Goal: Find specific page/section: Find specific page/section

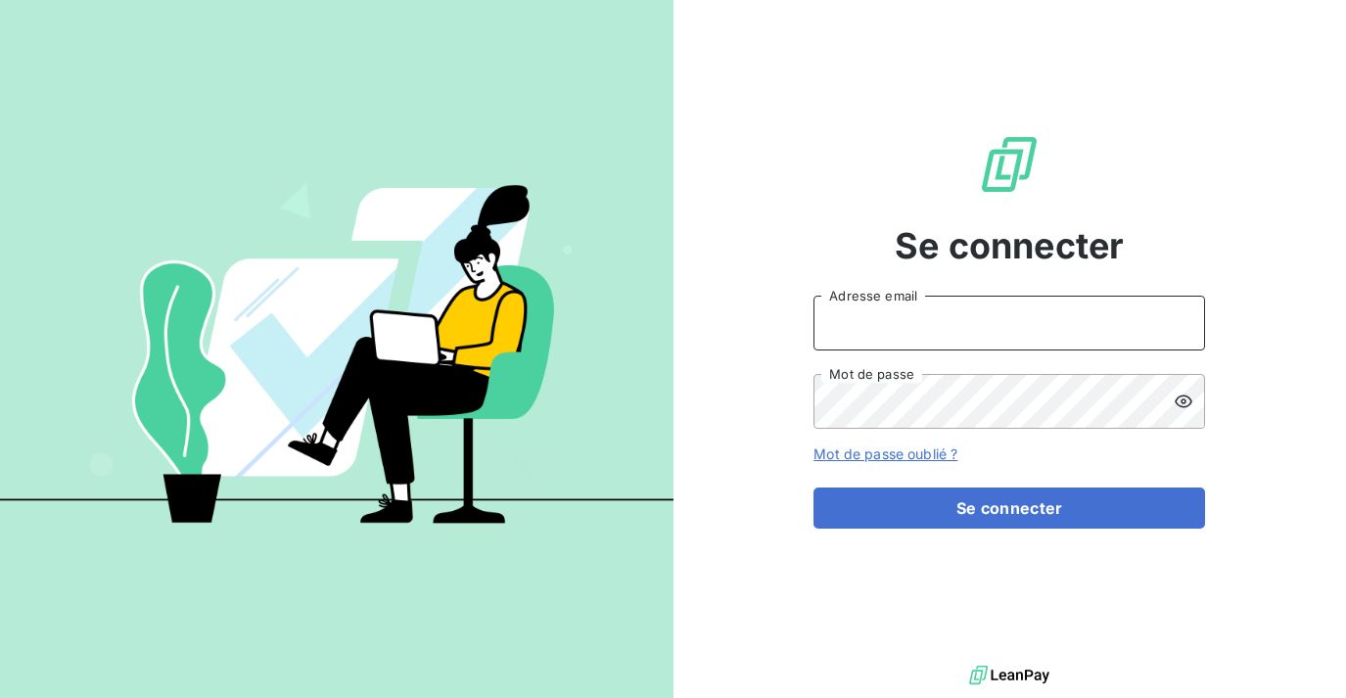
click at [919, 319] on input "Adresse email" at bounding box center [1008, 323] width 391 height 55
type input "[EMAIL_ADDRESS][DOMAIN_NAME]"
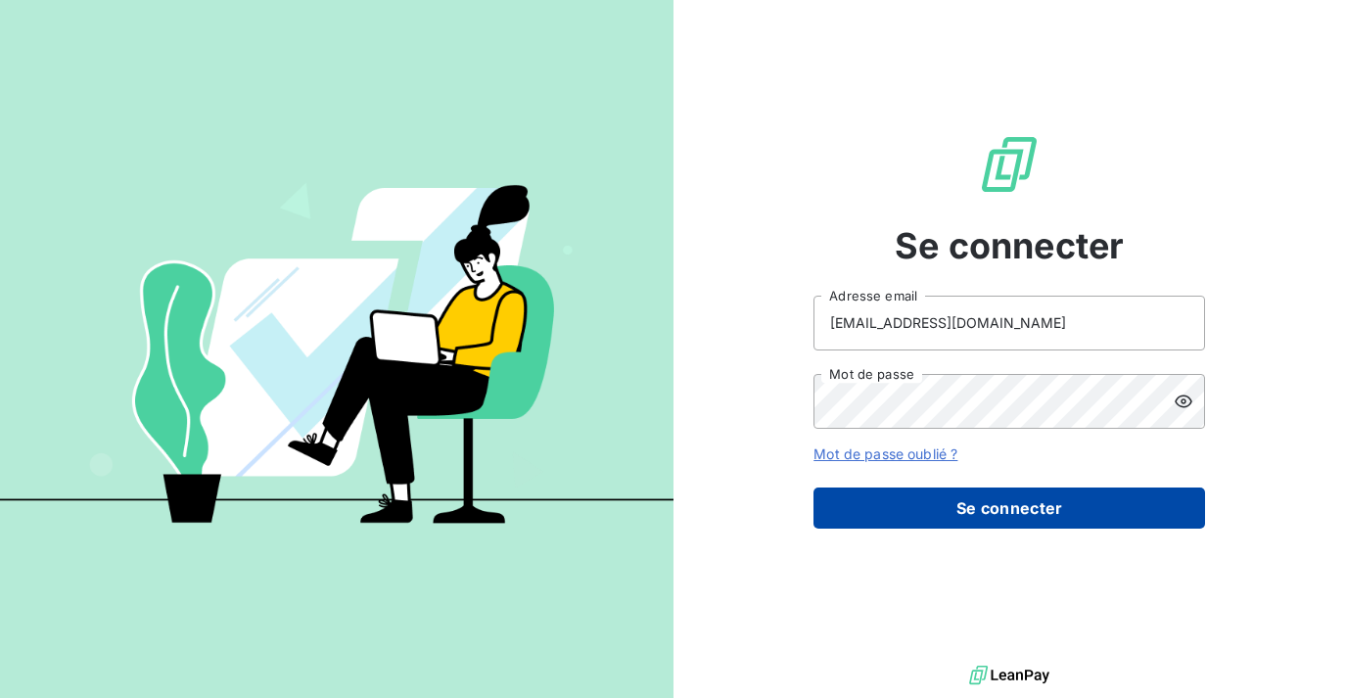
click at [1001, 518] on button "Se connecter" at bounding box center [1008, 507] width 391 height 41
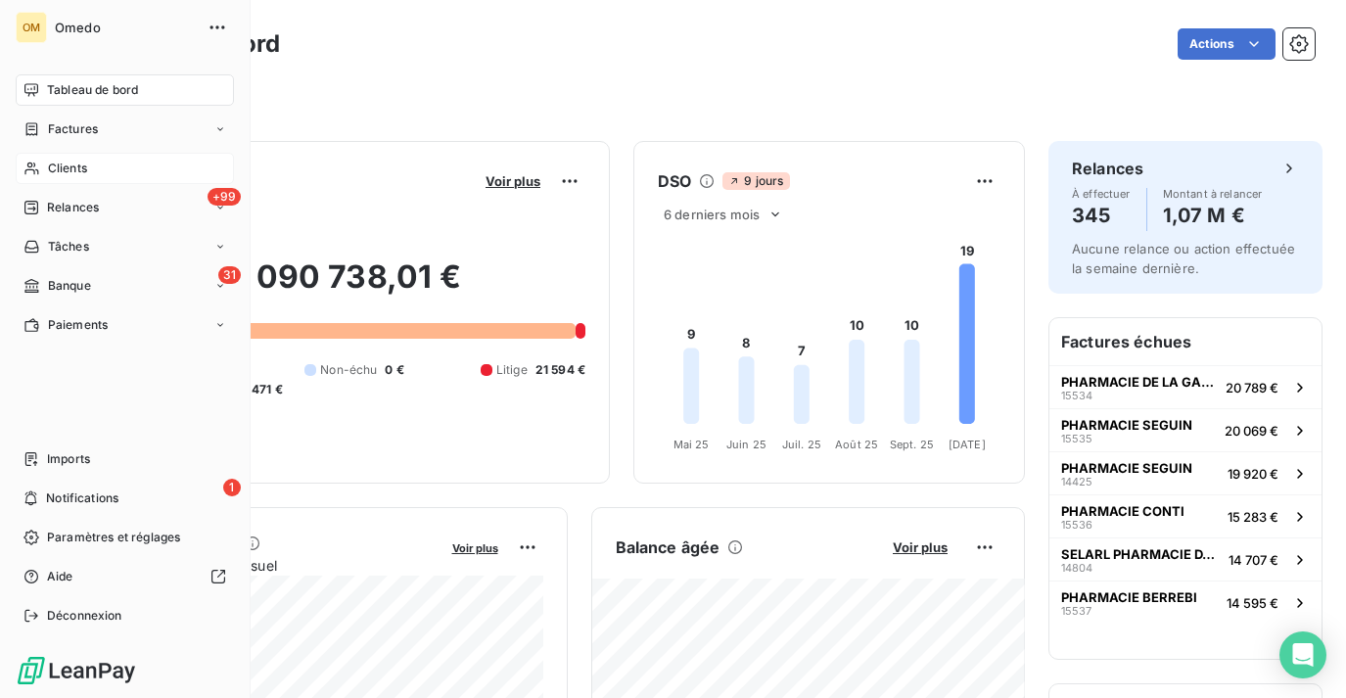
click at [44, 174] on div "Clients" at bounding box center [125, 168] width 218 height 31
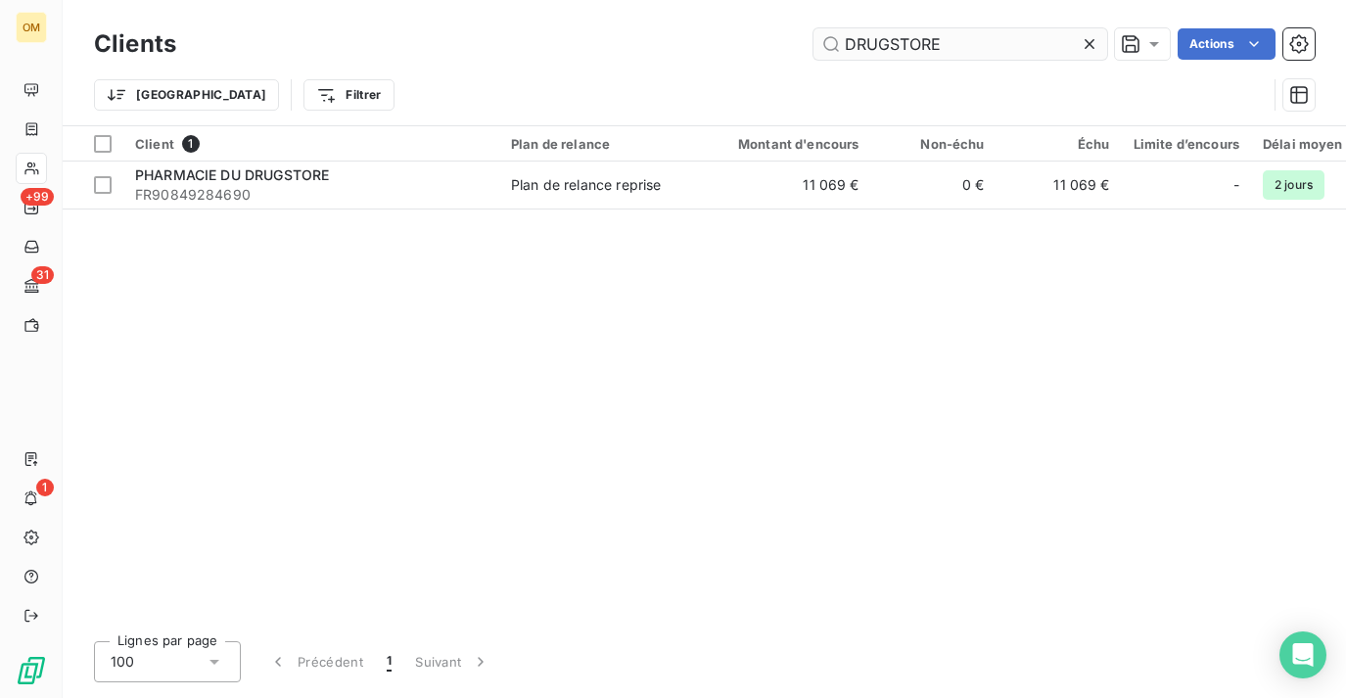
type input "DRUGSTORE"
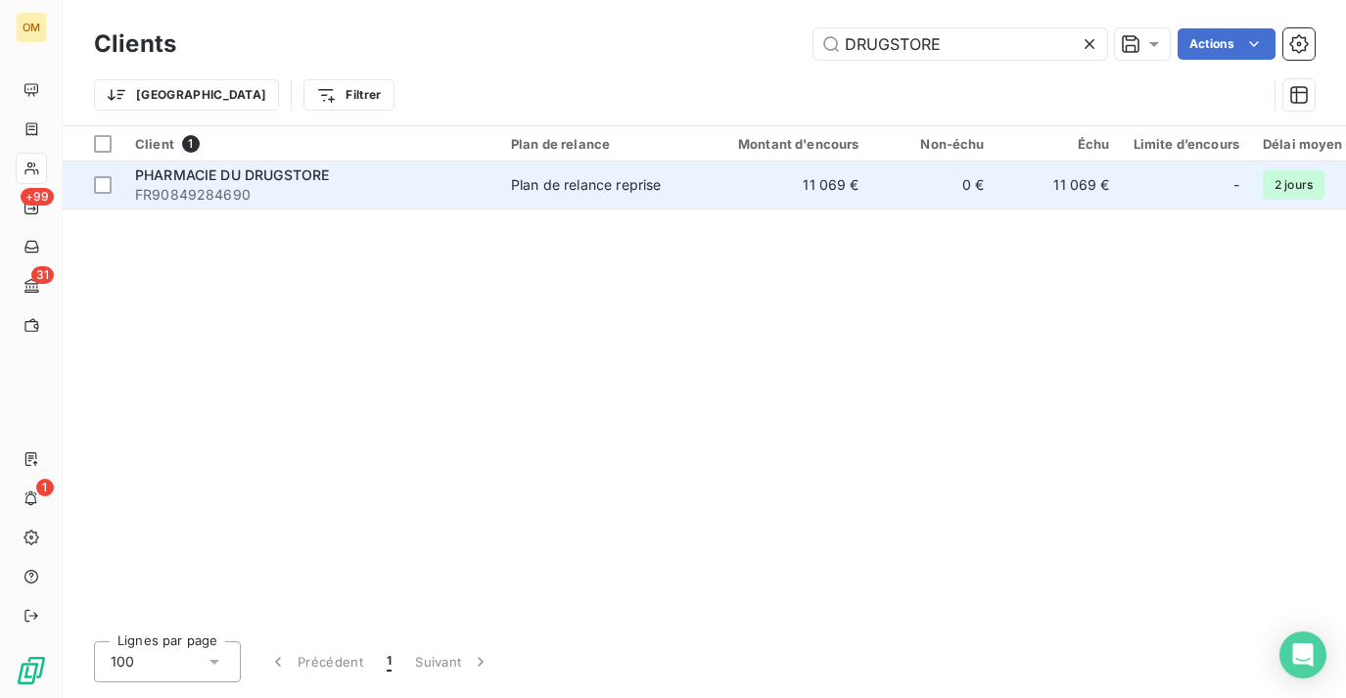
click at [895, 184] on td "0 €" at bounding box center [933, 184] width 125 height 47
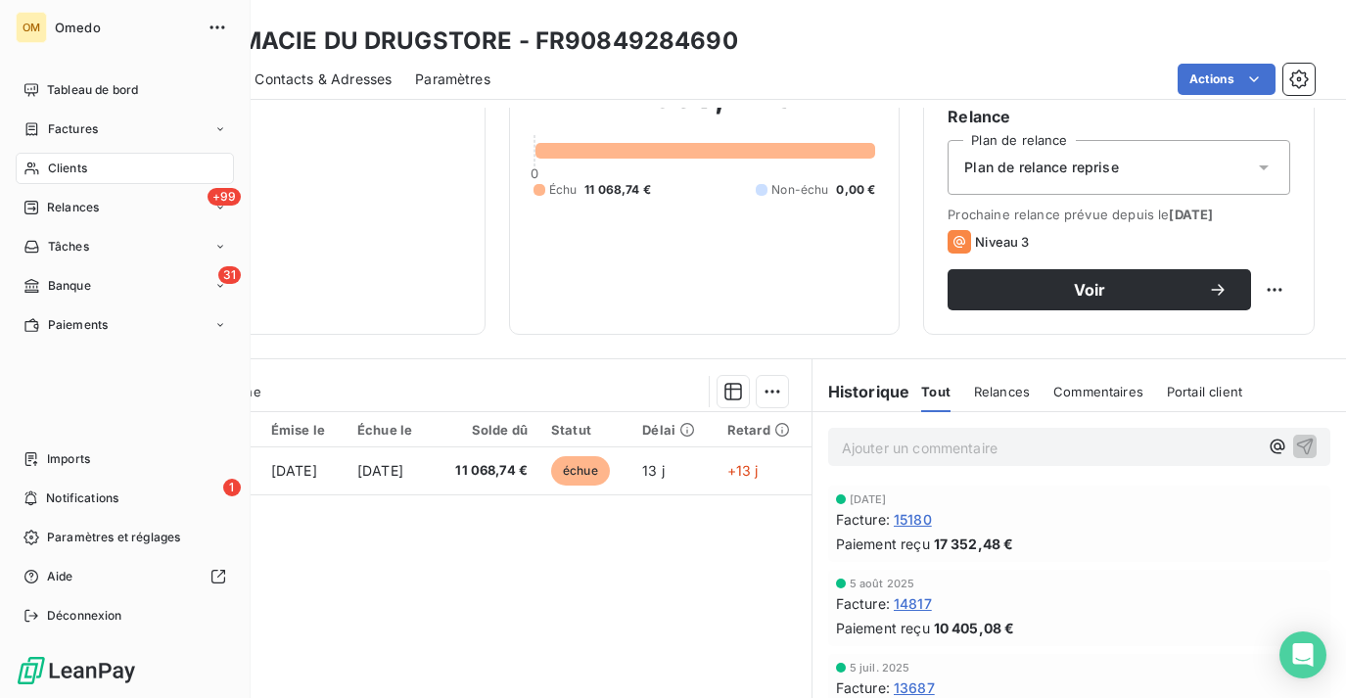
click at [87, 172] on span "Clients" at bounding box center [67, 169] width 39 height 18
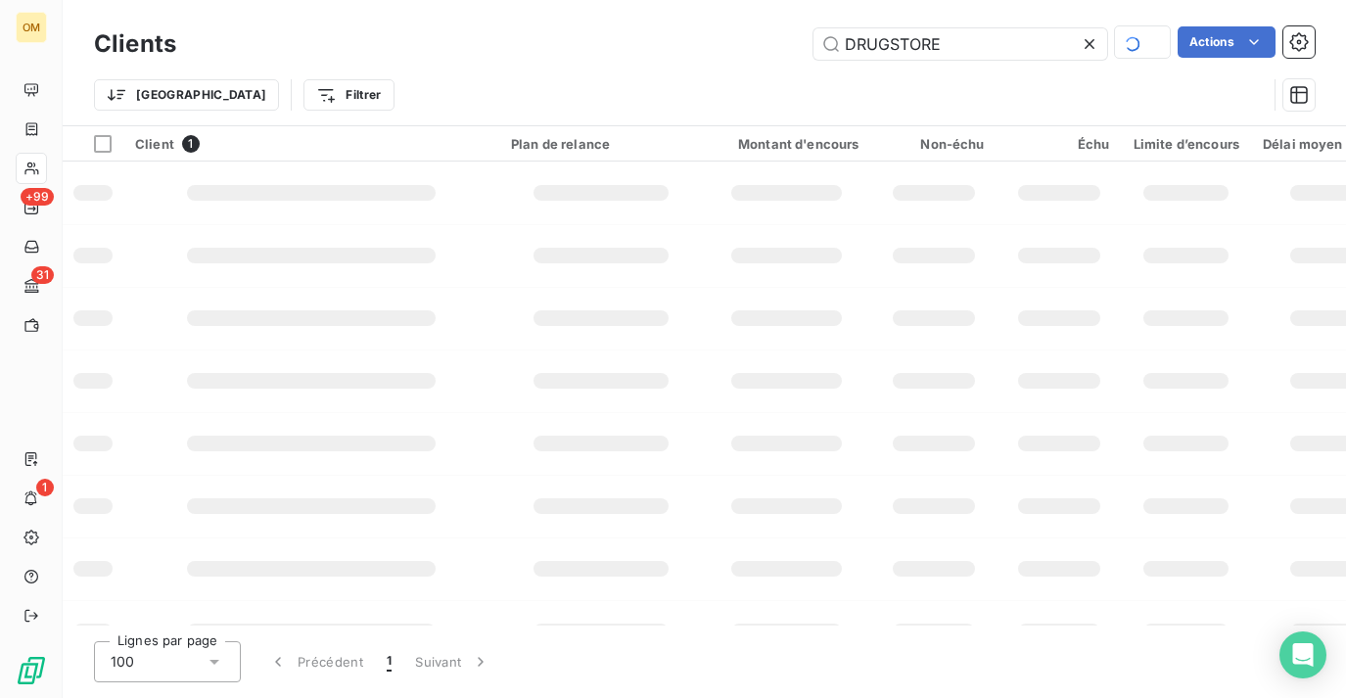
click at [1080, 43] on icon at bounding box center [1090, 44] width 20 height 20
click at [999, 58] on input "text" at bounding box center [960, 43] width 294 height 31
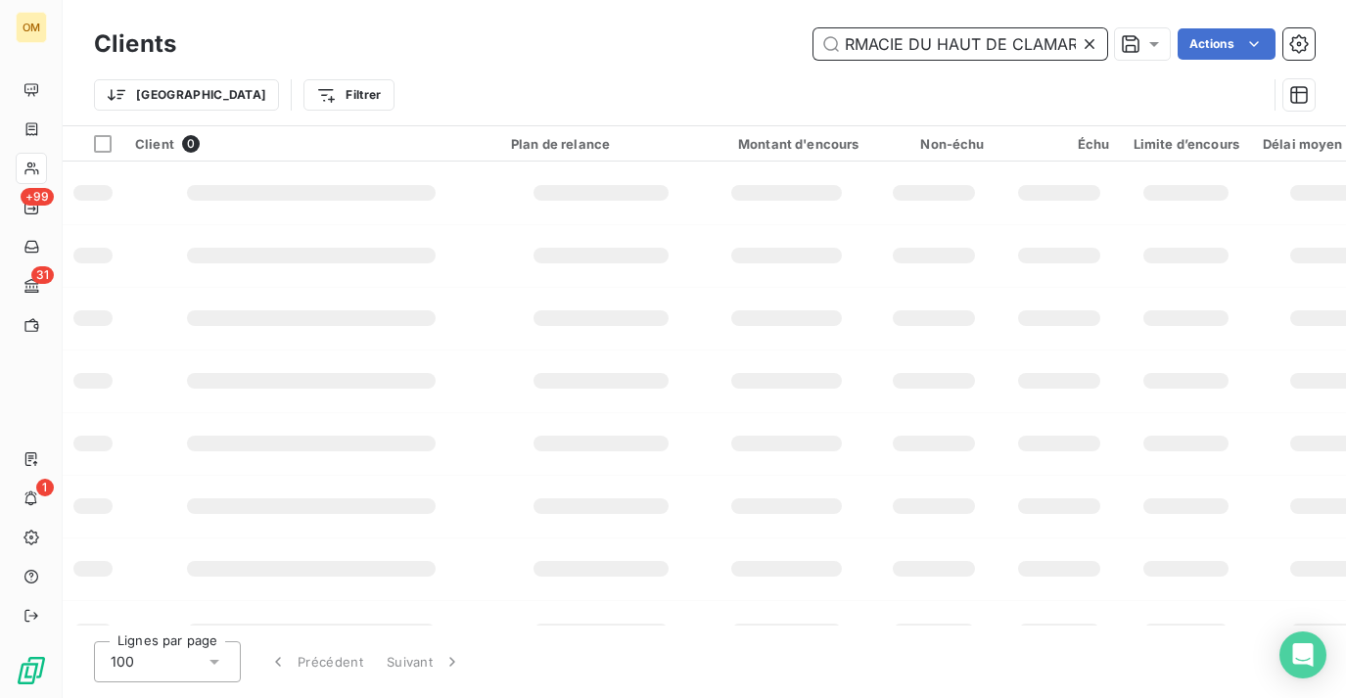
scroll to position [0, 42]
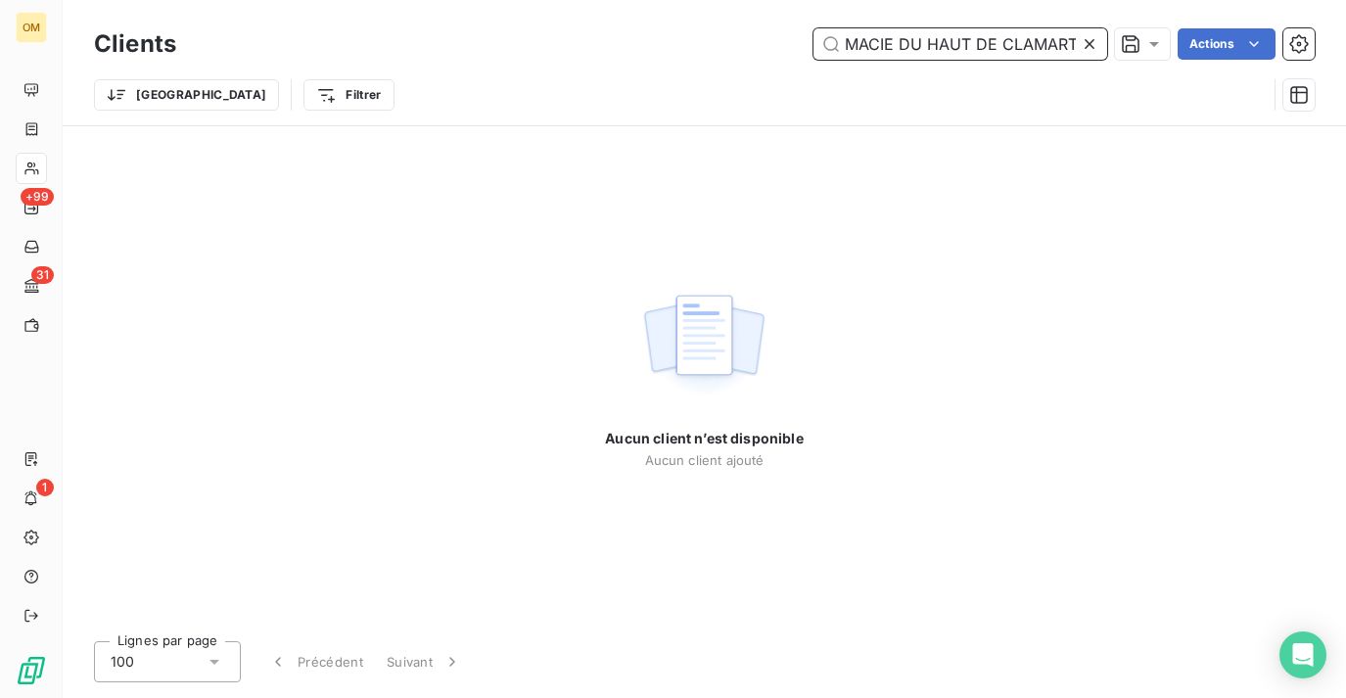
type input "PHARMACIE DU HAUT DE CLAMART"
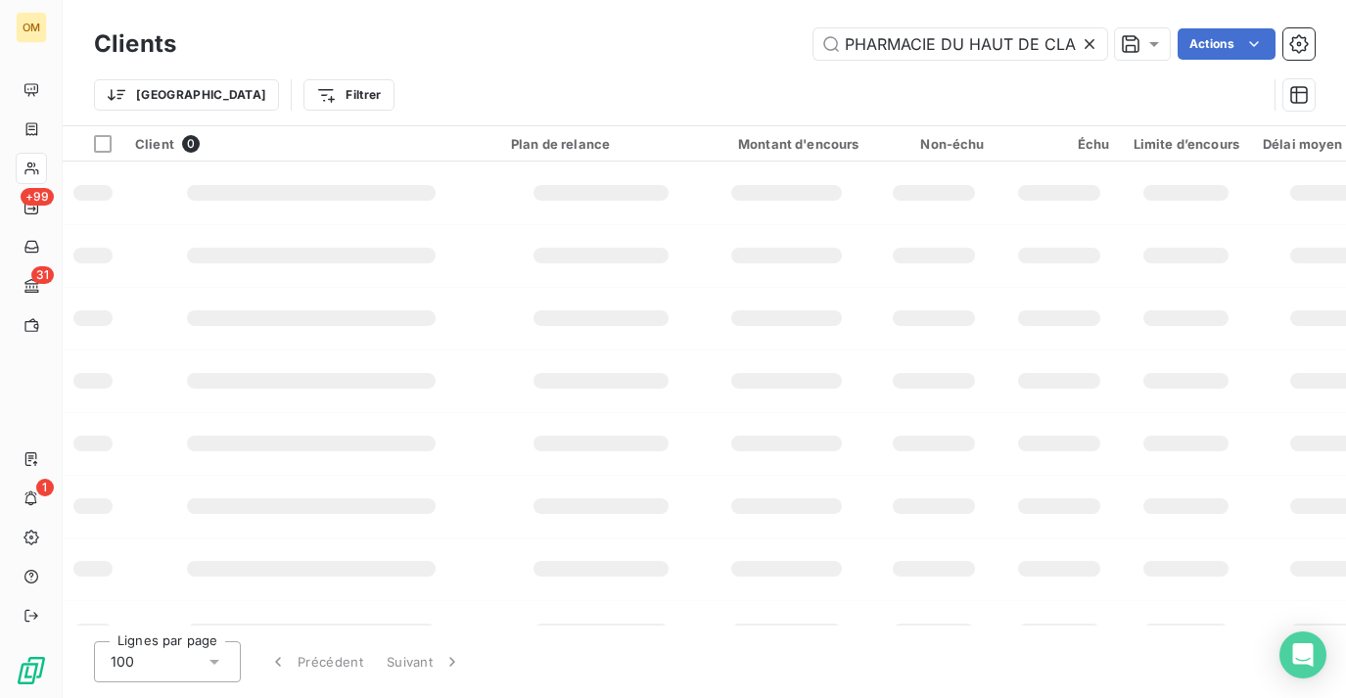
click at [1088, 44] on icon at bounding box center [1089, 44] width 10 height 10
click at [1020, 54] on input "text" at bounding box center [960, 43] width 294 height 31
paste input "PHARMACIE PHARMAVANCE CLAMART"
type input "PHARMACIE PHARMAVANCE CLAMART"
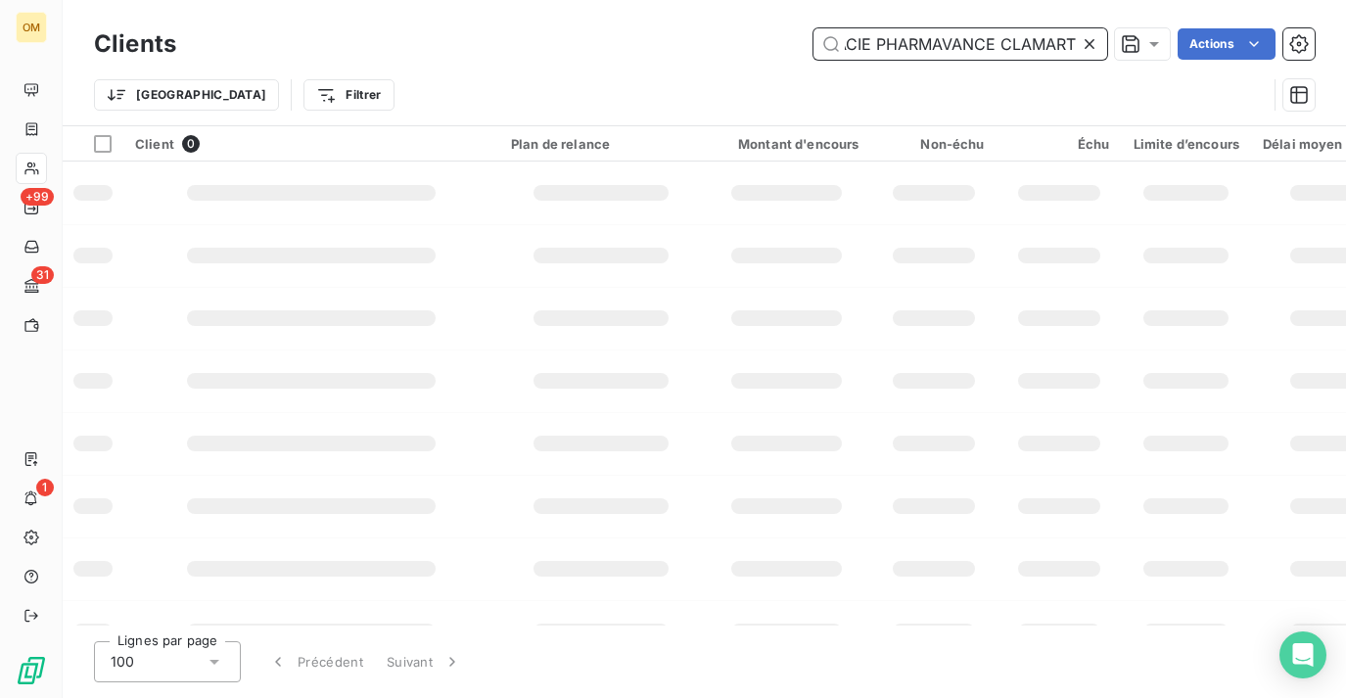
click at [1017, 39] on input "PHARMACIE PHARMAVANCE CLAMART" at bounding box center [960, 43] width 294 height 31
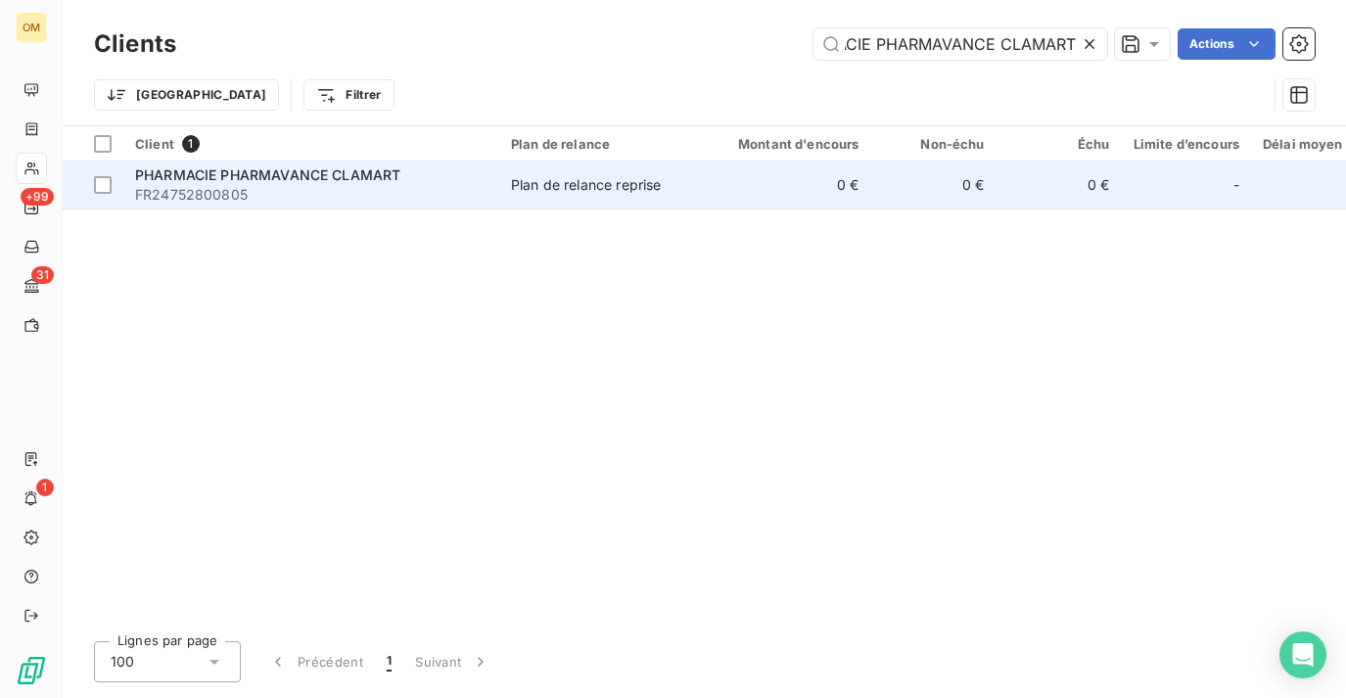
scroll to position [0, 0]
click at [548, 169] on td "Plan de relance reprise" at bounding box center [601, 184] width 204 height 47
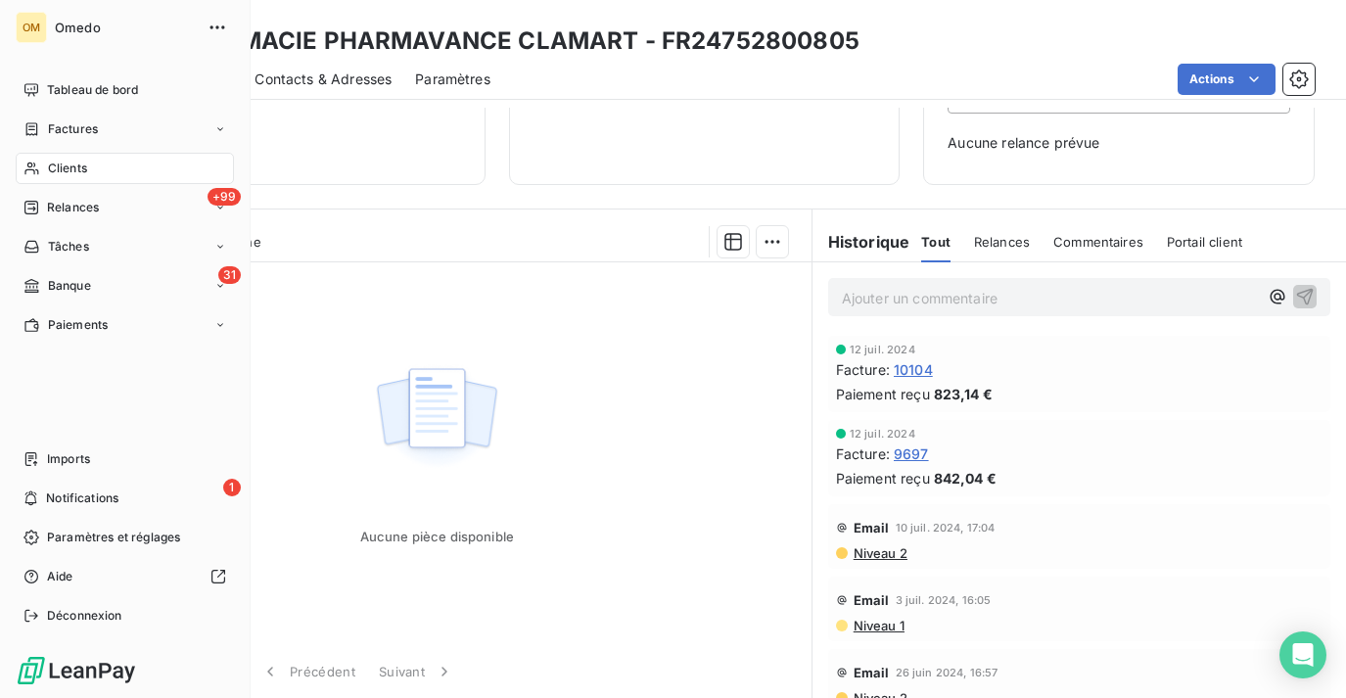
click at [74, 173] on span "Clients" at bounding box center [67, 169] width 39 height 18
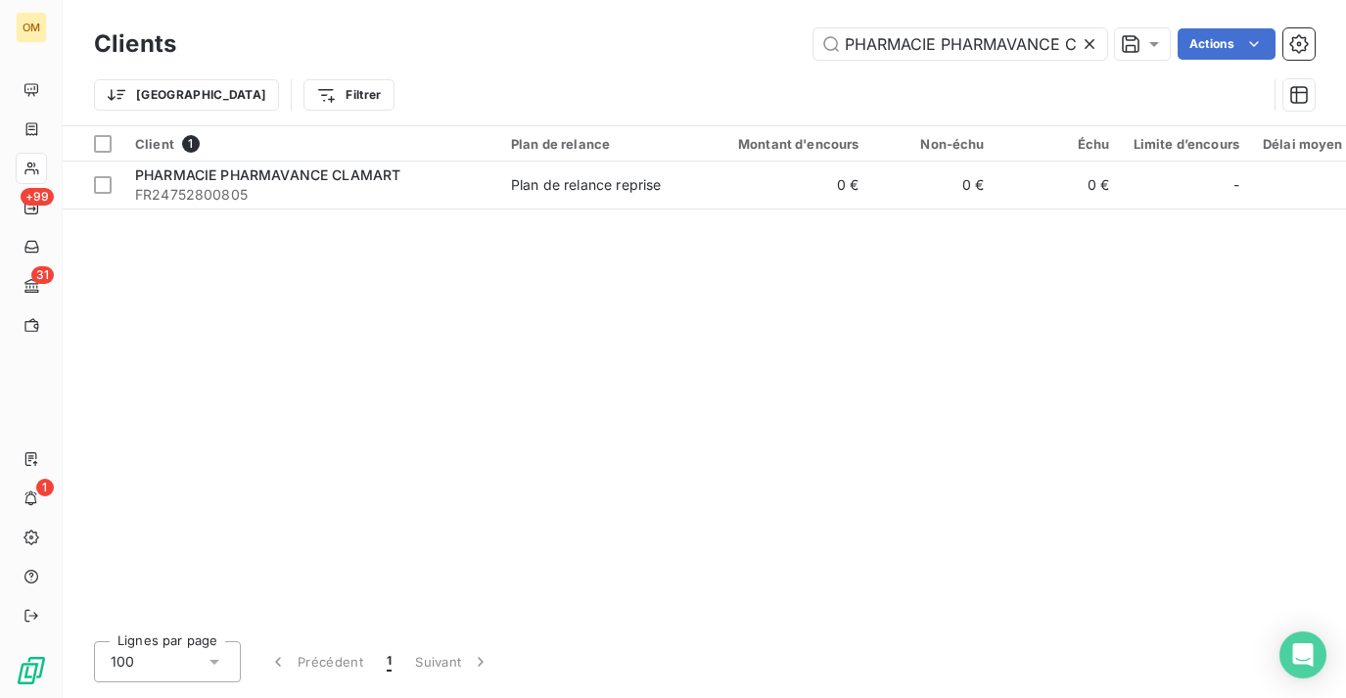
click at [1091, 47] on icon at bounding box center [1089, 44] width 10 height 10
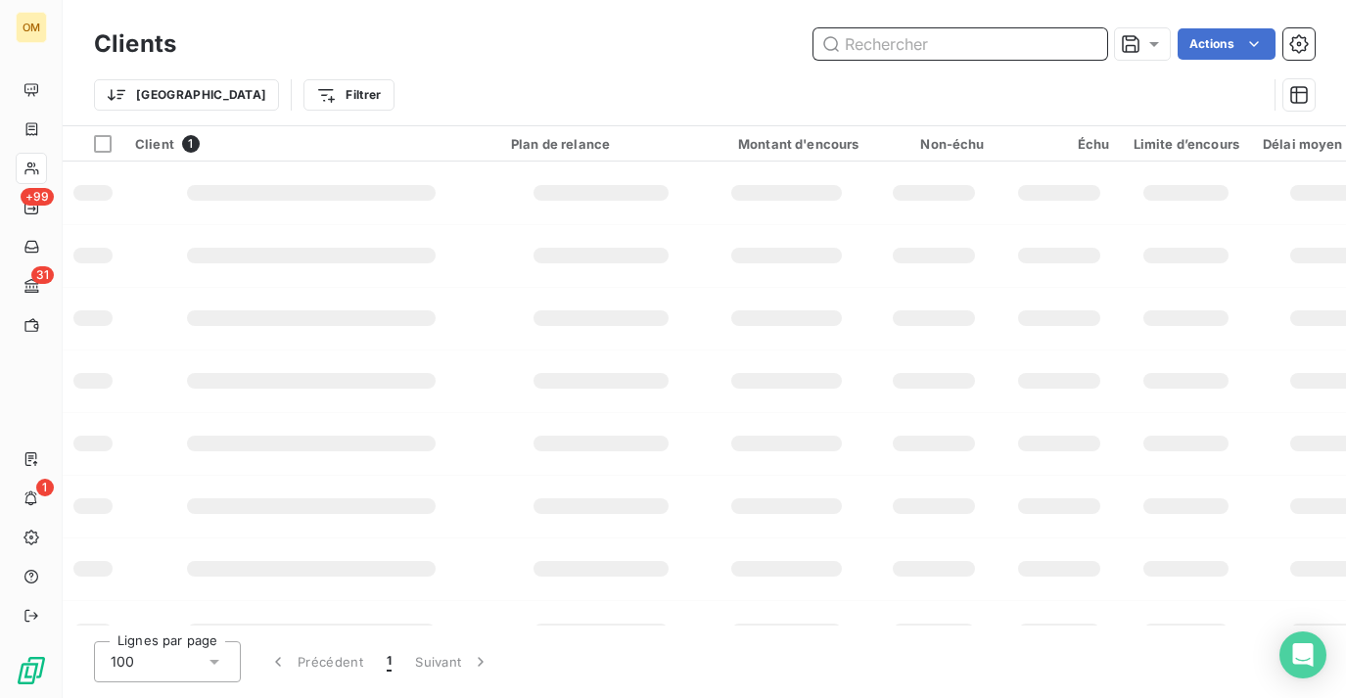
click at [1007, 47] on input "text" at bounding box center [960, 43] width 294 height 31
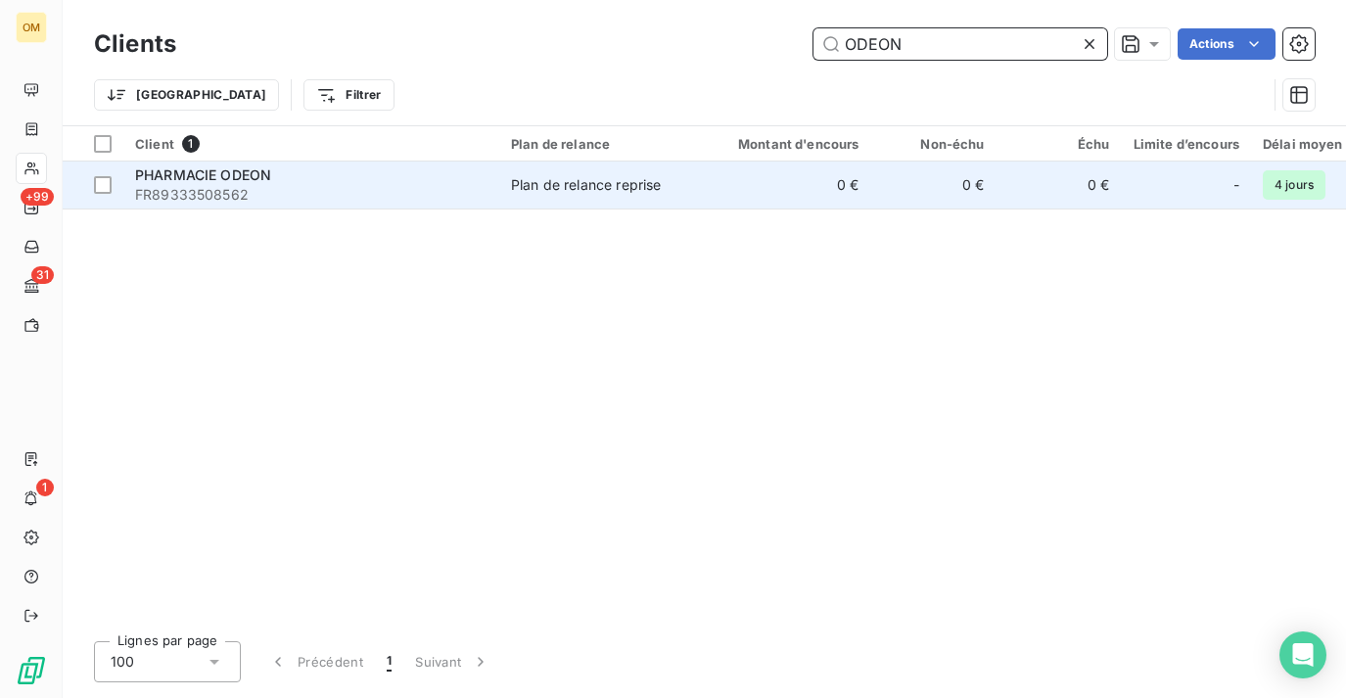
type input "ODEON"
click at [933, 195] on td "0 €" at bounding box center [933, 184] width 125 height 47
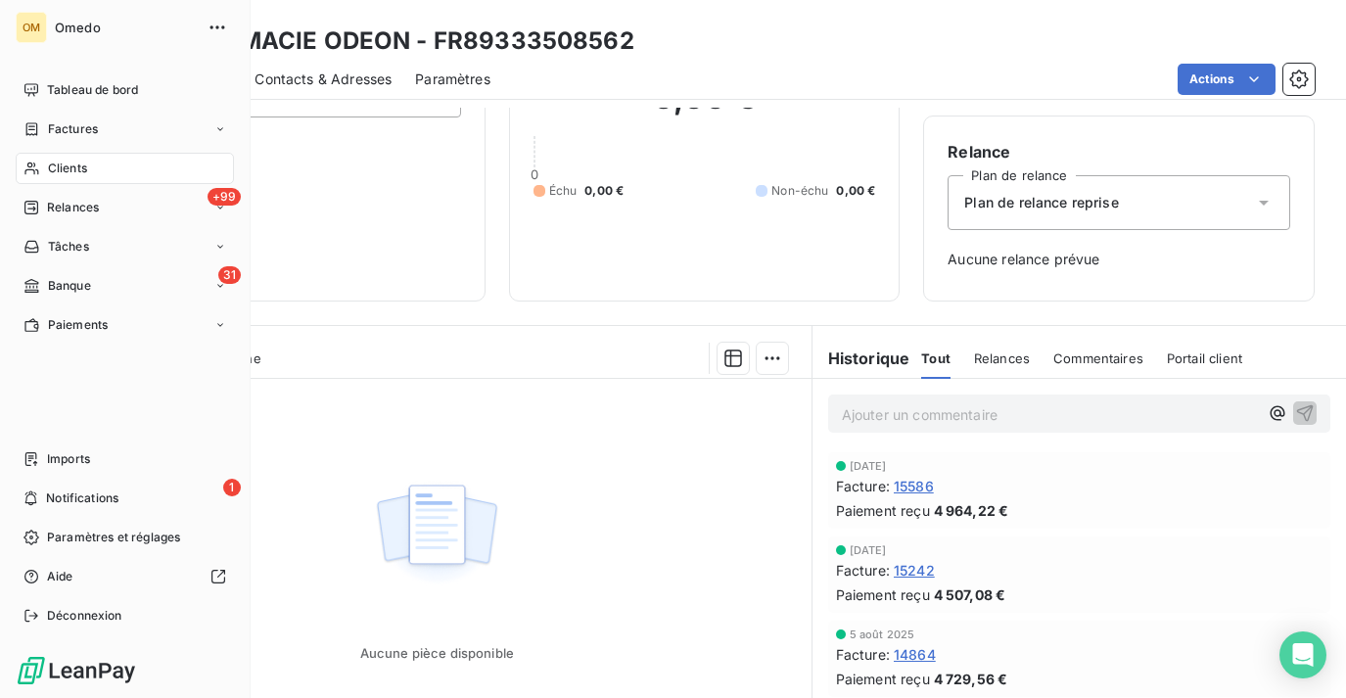
click at [77, 167] on span "Clients" at bounding box center [67, 169] width 39 height 18
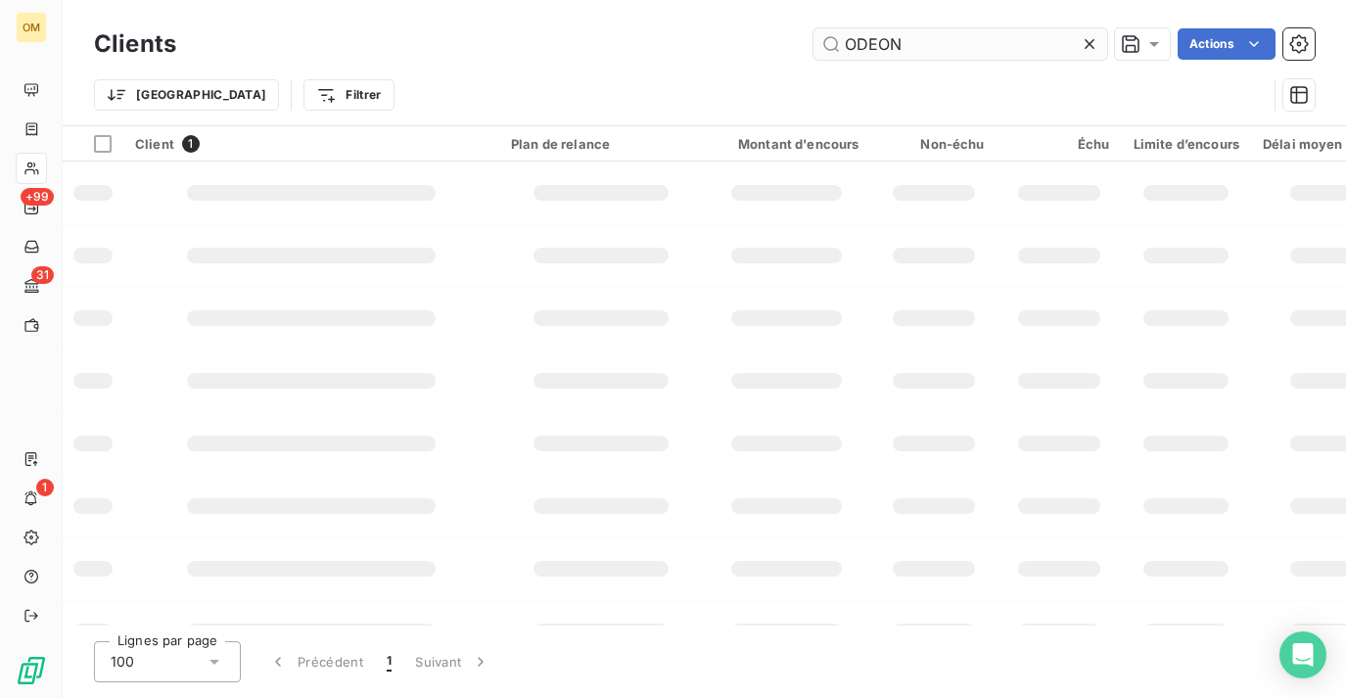
drag, startPoint x: 974, startPoint y: 50, endPoint x: 814, endPoint y: 50, distance: 159.5
click at [814, 50] on input "ODEON" at bounding box center [960, 43] width 294 height 31
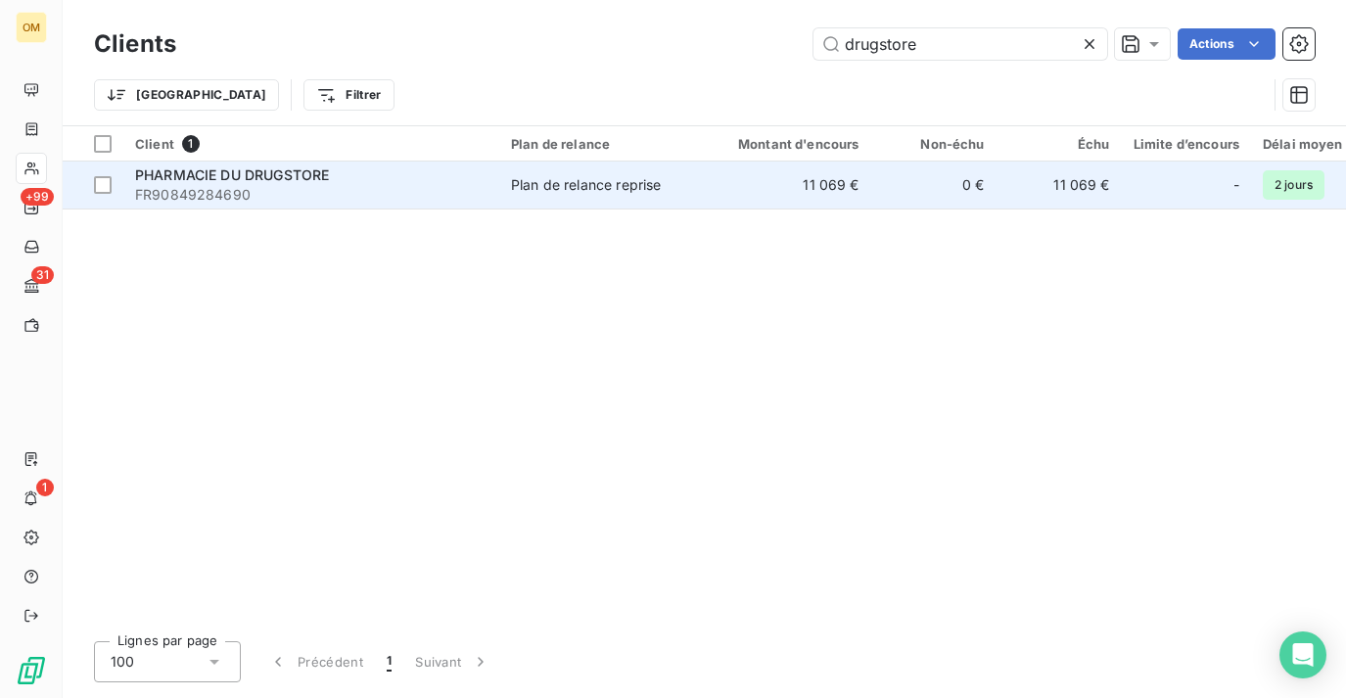
type input "drugstore"
click at [712, 197] on td "11 069 €" at bounding box center [787, 184] width 168 height 47
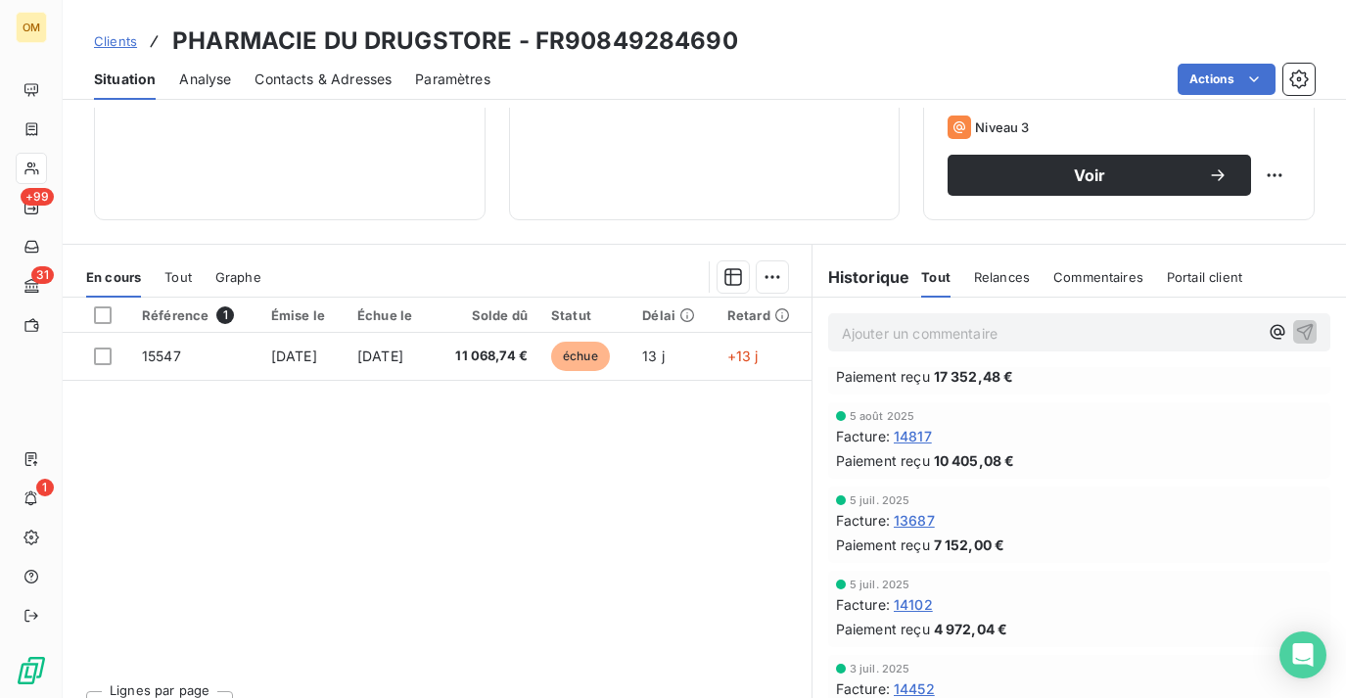
scroll to position [56, 0]
click at [924, 519] on span "13687" at bounding box center [914, 517] width 41 height 21
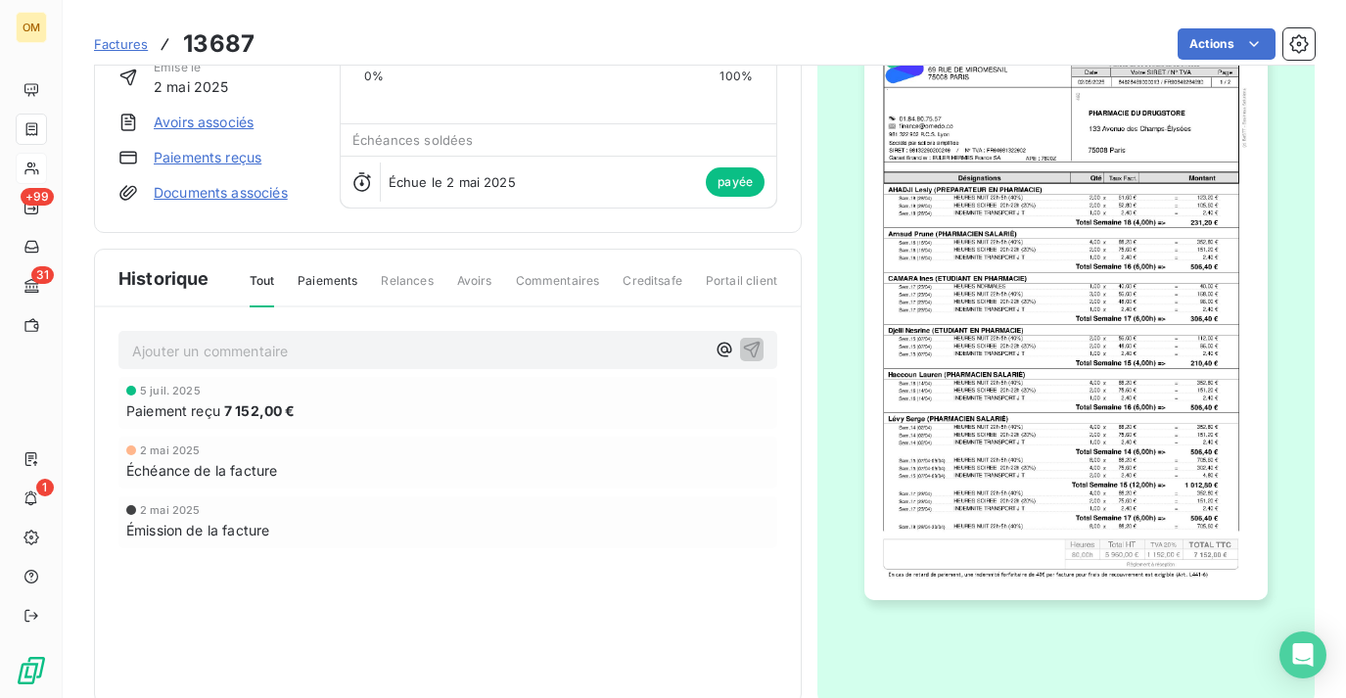
scroll to position [188, 0]
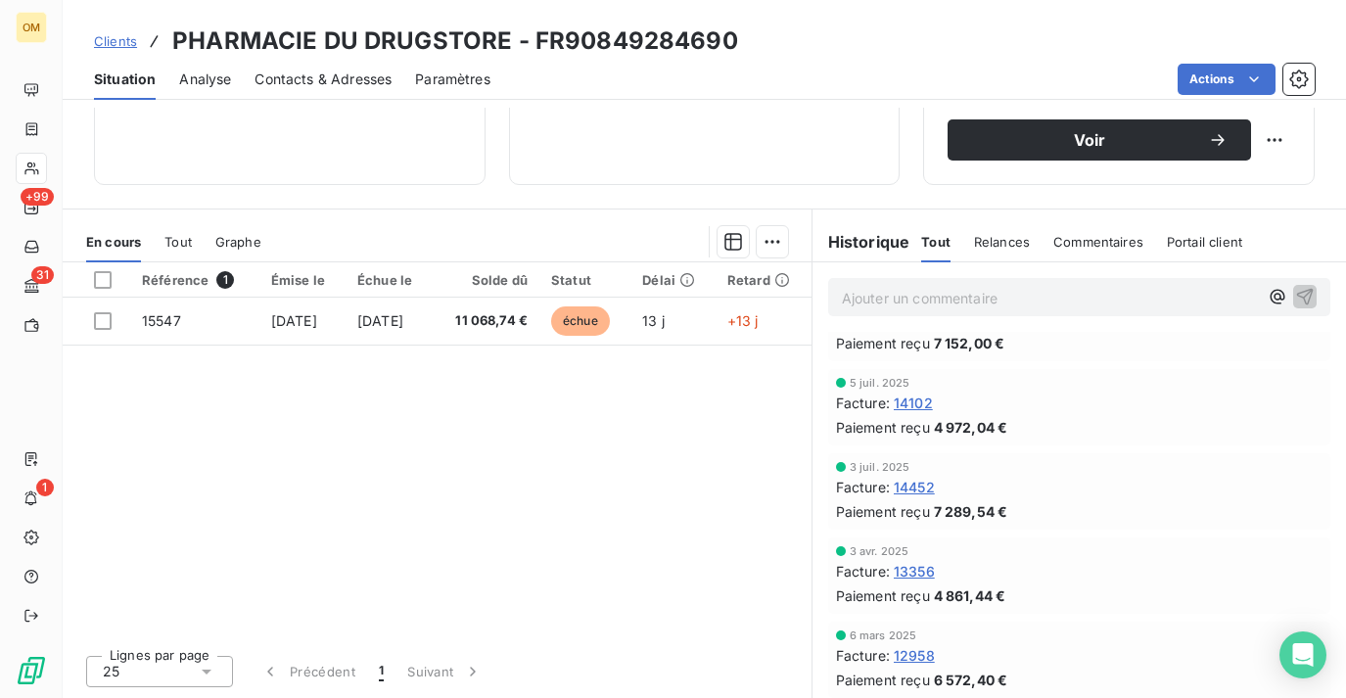
scroll to position [226, 0]
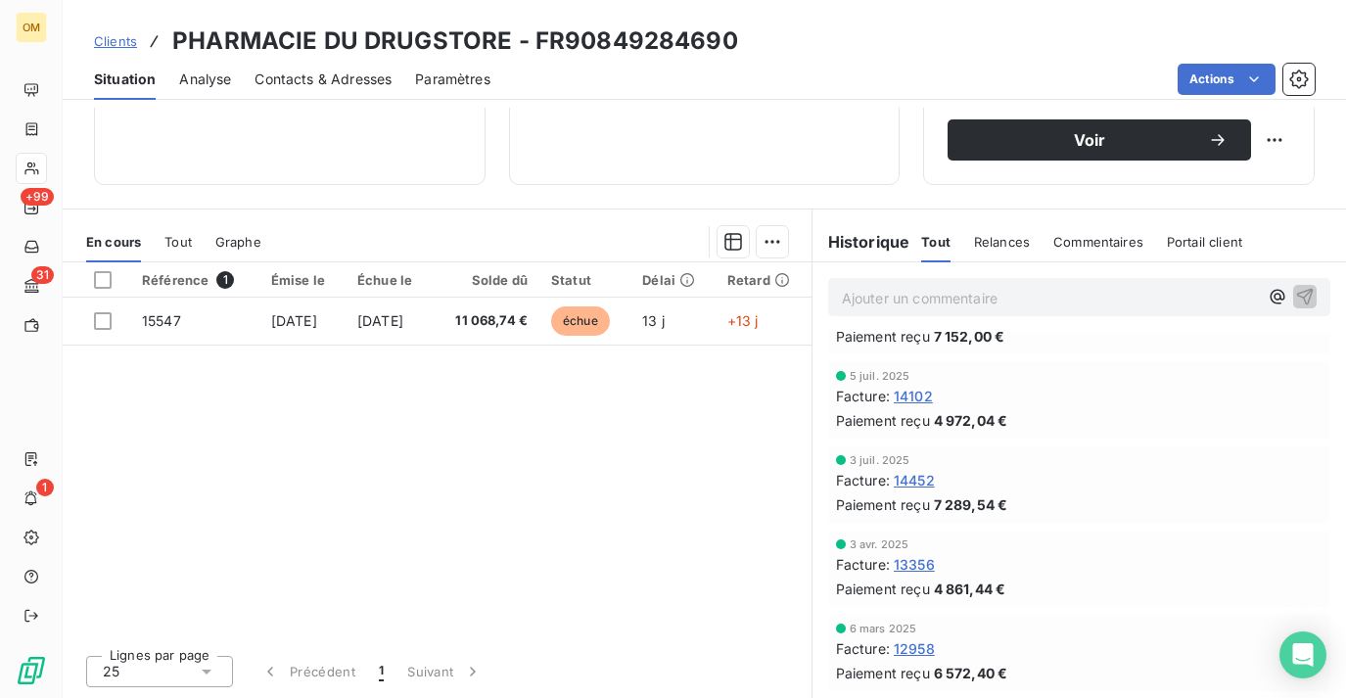
click at [913, 475] on span "14452" at bounding box center [914, 480] width 41 height 21
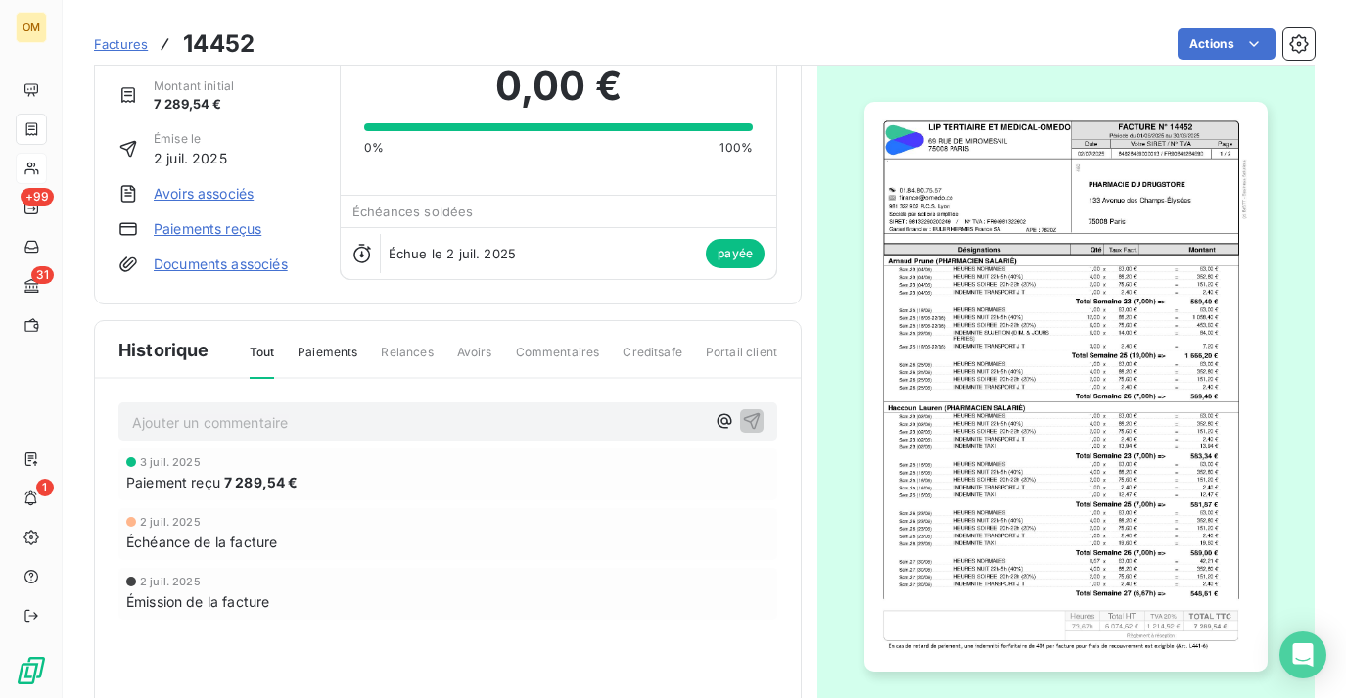
scroll to position [77, 0]
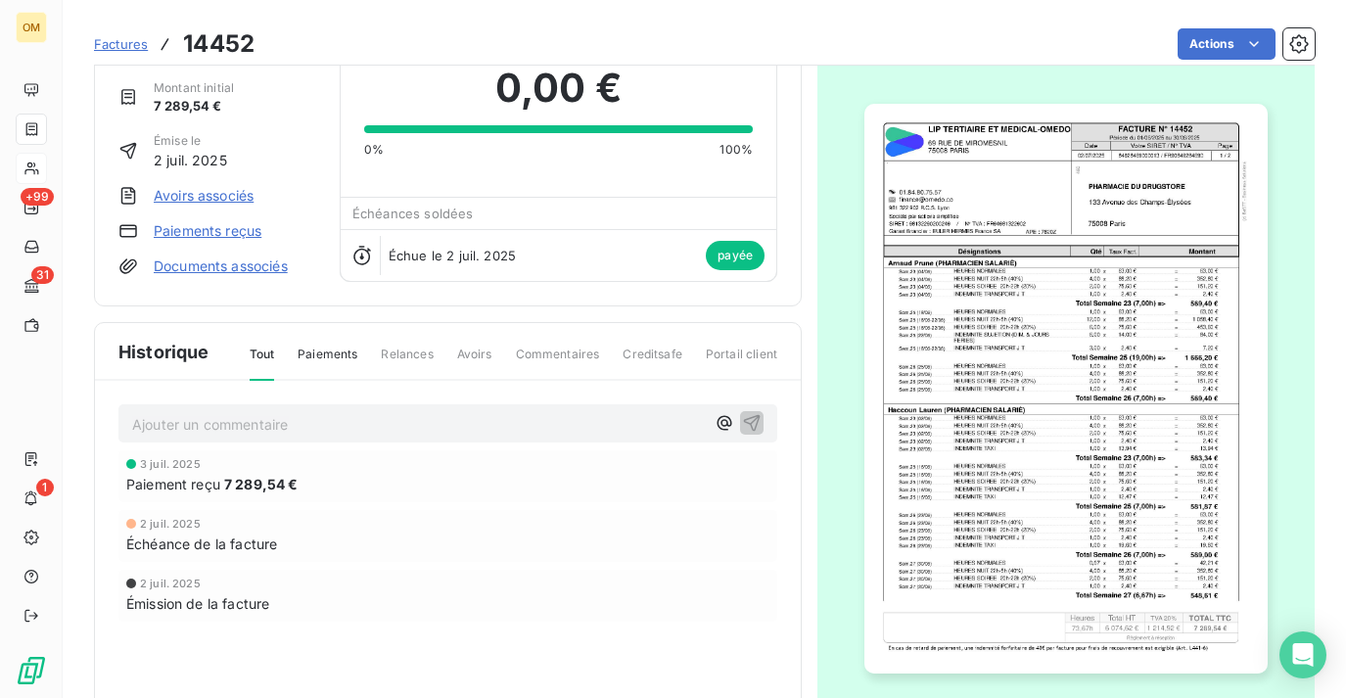
click at [1109, 222] on img "button" at bounding box center [1065, 388] width 402 height 569
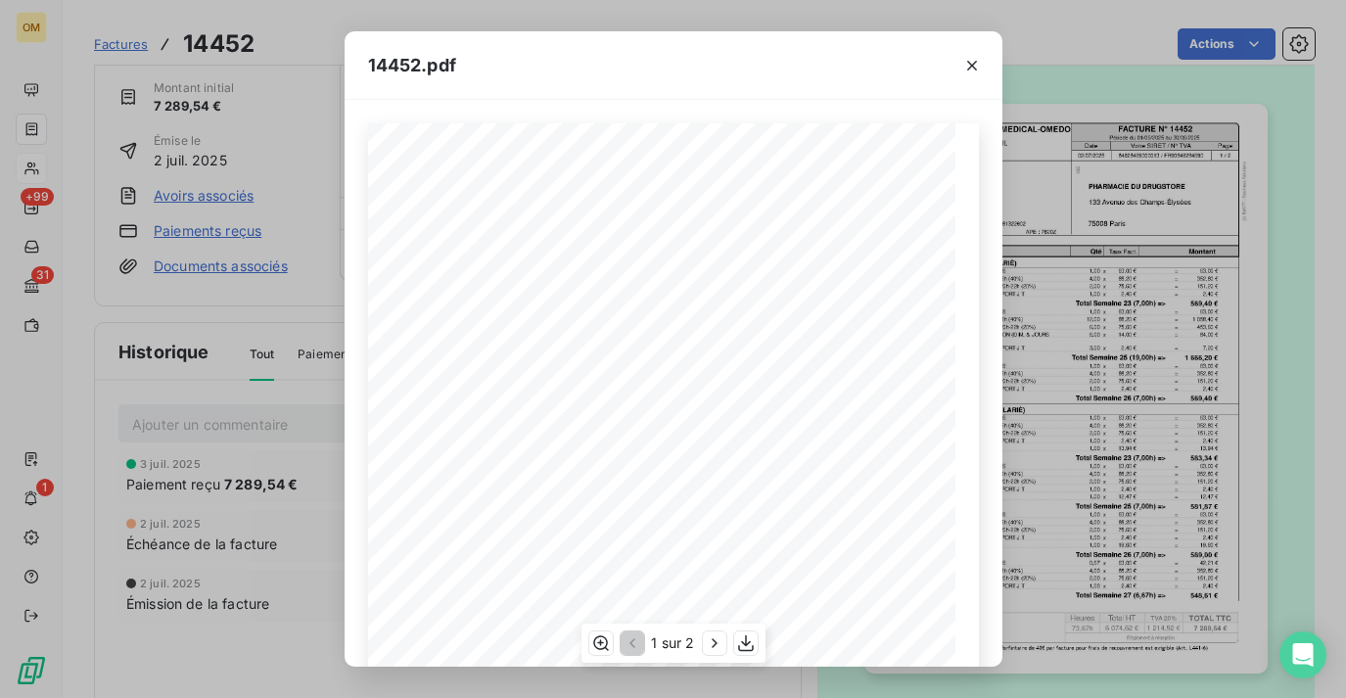
scroll to position [310, 0]
click at [1071, 258] on div "14452.pdf FACTURE N° [GEOGRAPHIC_DATA][STREET_ADDRESS] ET MEDICAL-OMEDO Date Pa…" at bounding box center [673, 349] width 1346 height 698
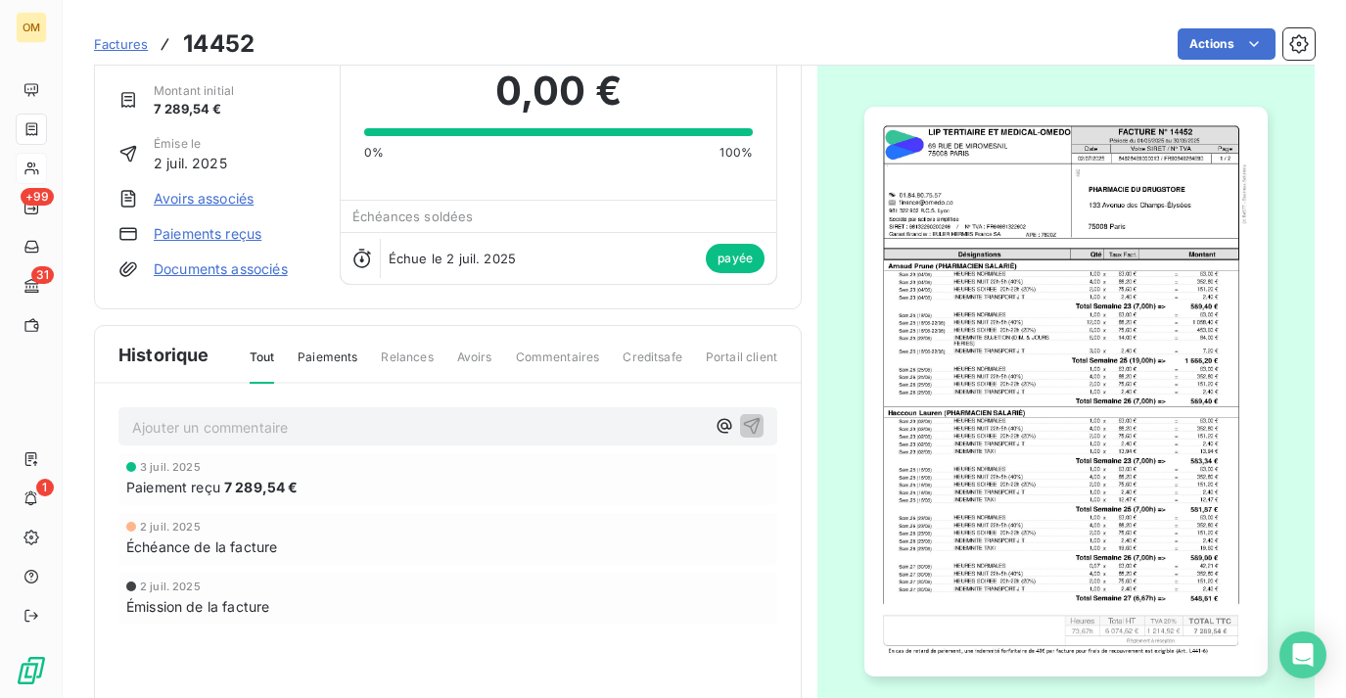
scroll to position [58, 0]
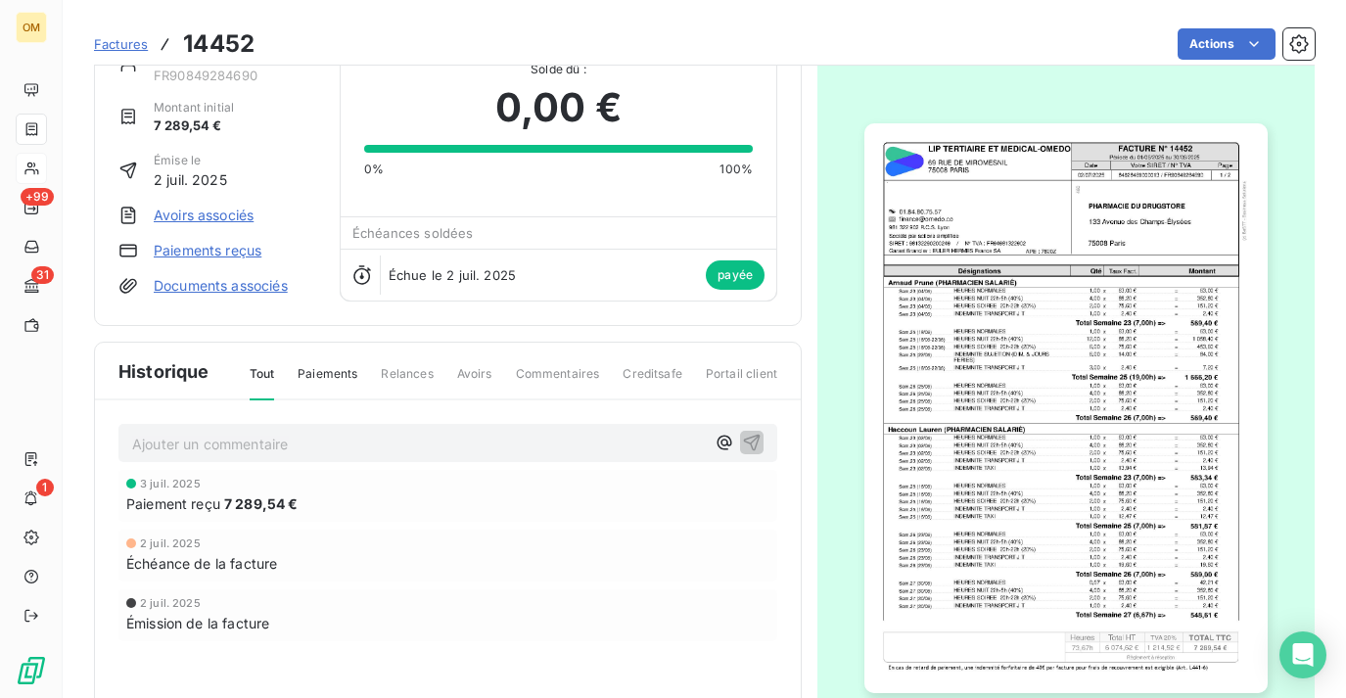
click at [1175, 180] on img "button" at bounding box center [1065, 407] width 402 height 569
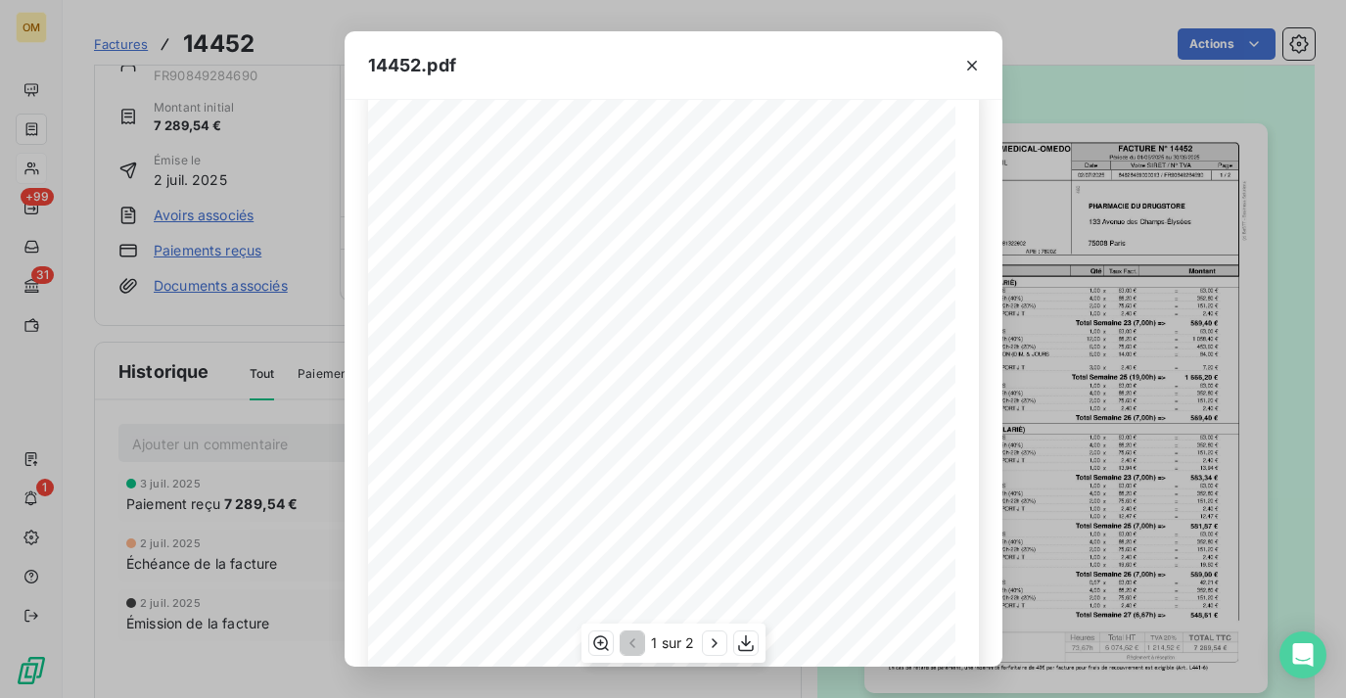
scroll to position [46, 0]
click at [1120, 230] on div "14452.pdf FACTURE N° [GEOGRAPHIC_DATA][STREET_ADDRESS] ET MEDICAL-OMEDO Date Pa…" at bounding box center [673, 349] width 1346 height 698
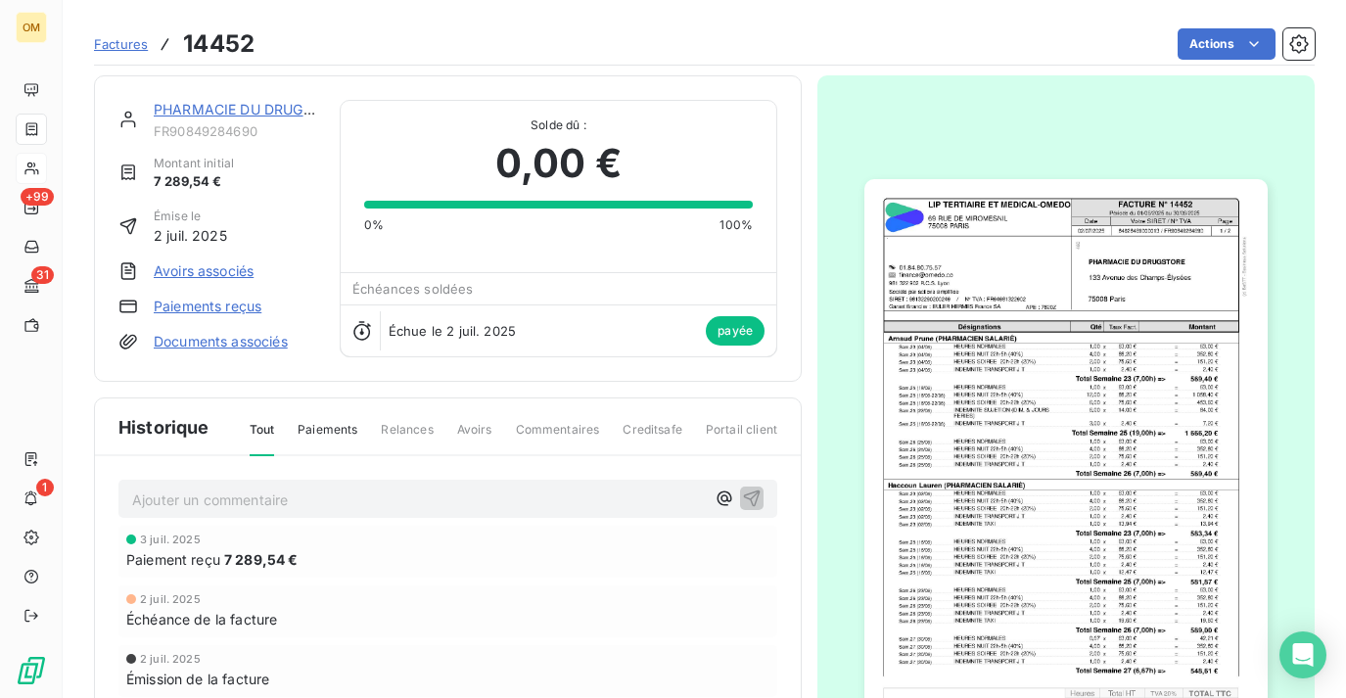
scroll to position [0, 0]
click at [112, 41] on span "Factures" at bounding box center [121, 44] width 54 height 16
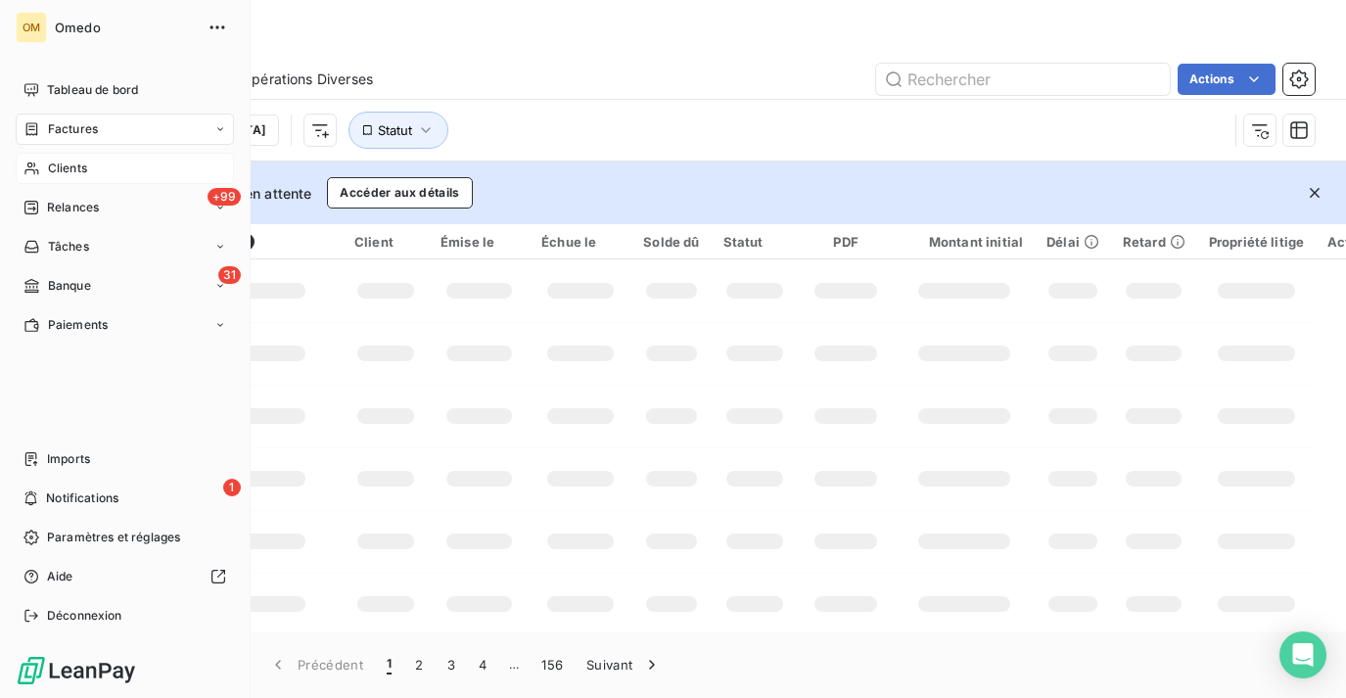
click at [30, 32] on div "OM" at bounding box center [31, 27] width 31 height 31
